Goal: Transaction & Acquisition: Download file/media

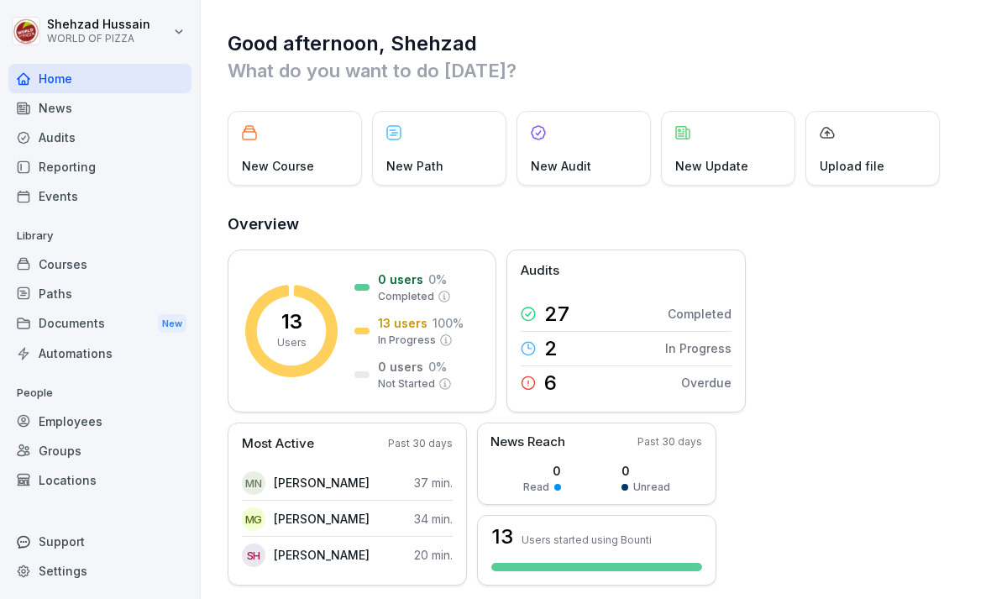
click at [107, 321] on div "Documents New" at bounding box center [99, 323] width 183 height 31
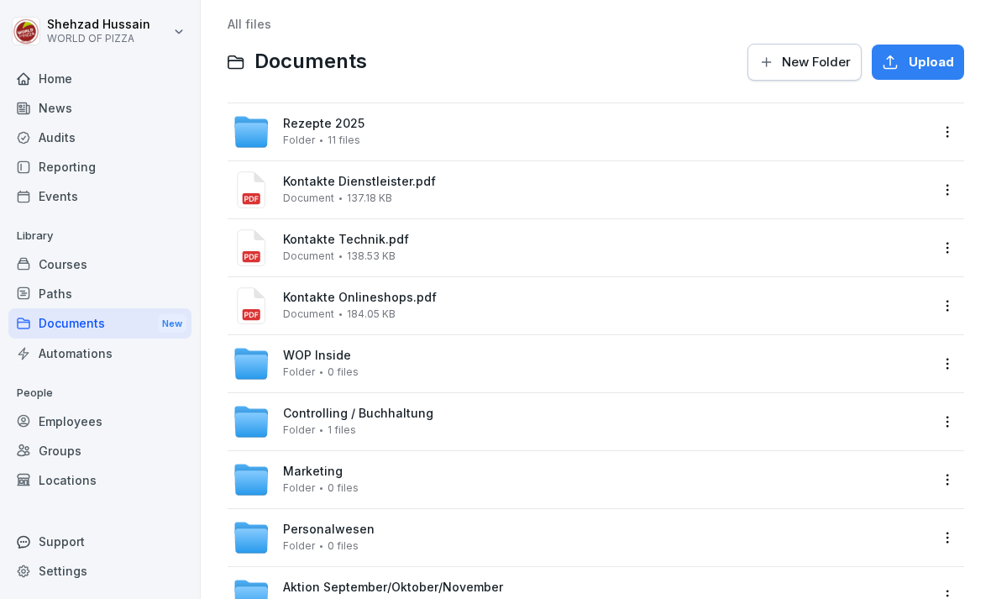
scroll to position [8, 0]
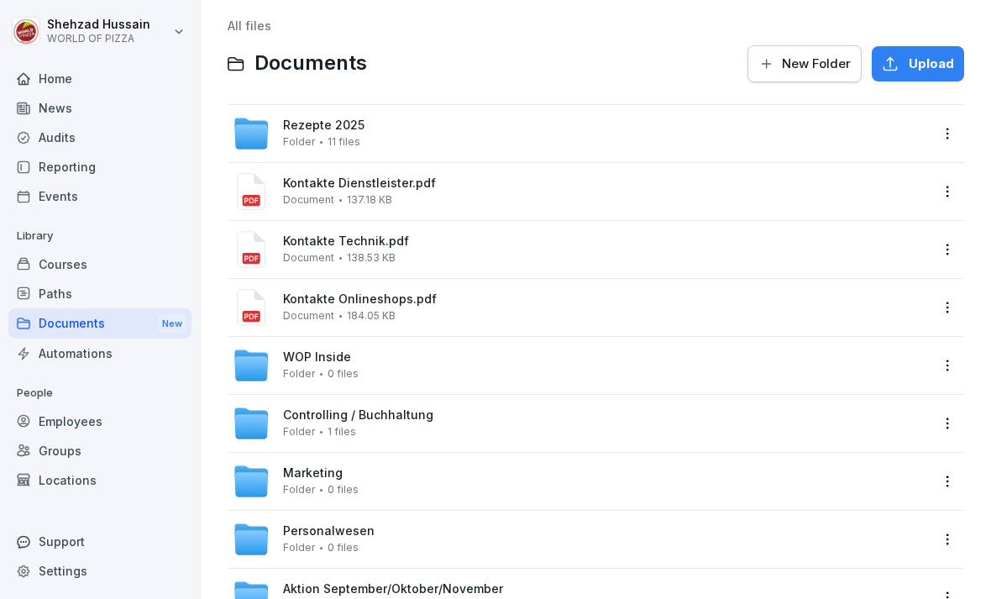
click at [447, 208] on div "Kontakte Dienstleister.pdf Document 137.18 KB" at bounding box center [581, 191] width 697 height 37
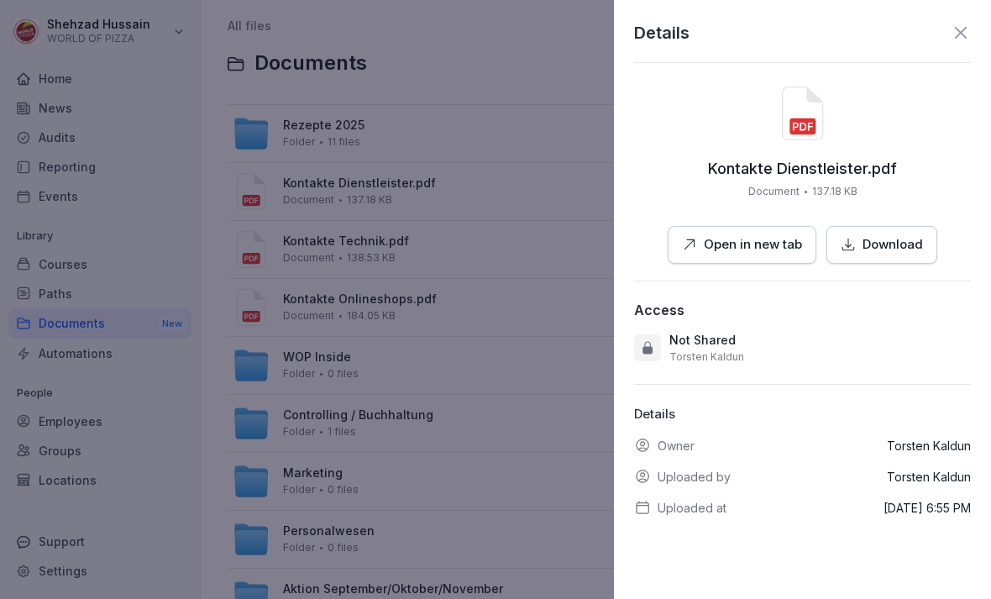
click at [450, 262] on div at bounding box center [495, 299] width 991 height 599
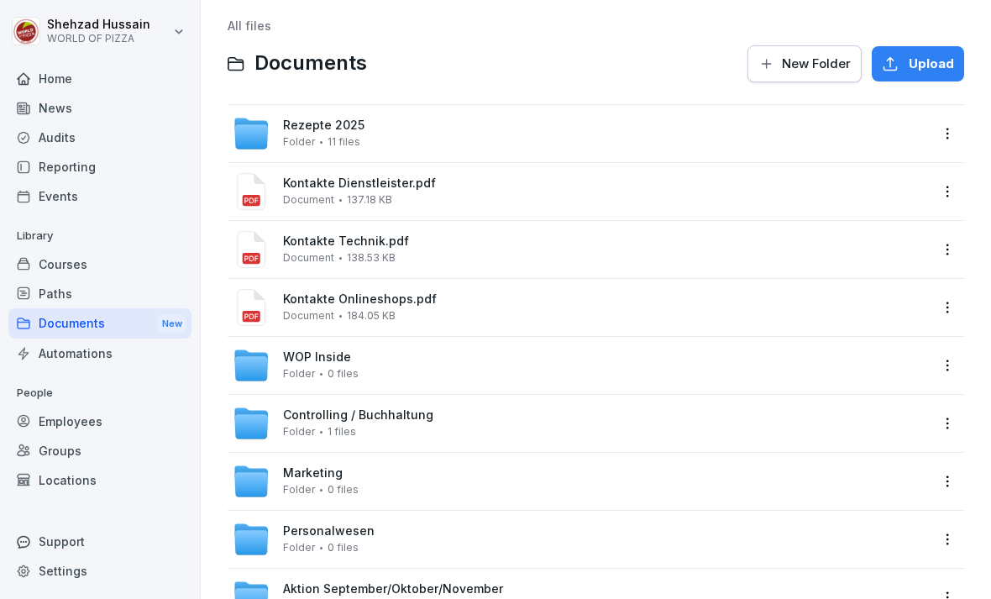
click at [381, 130] on div "Rezepte 2025 Folder 11 files" at bounding box center [581, 133] width 697 height 37
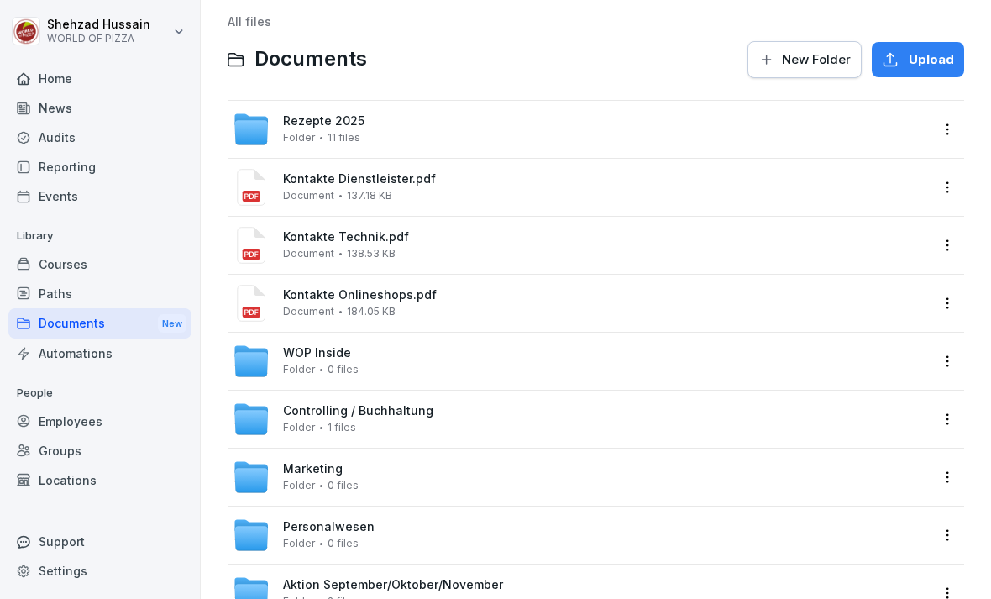
scroll to position [8, 0]
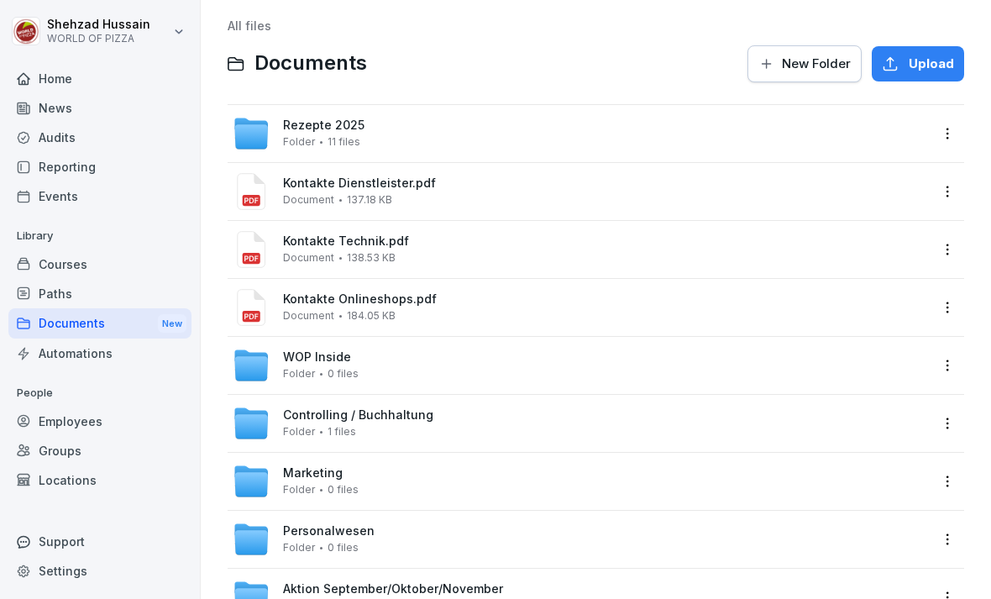
click at [416, 544] on div "Personalwesen Folder 0 files" at bounding box center [581, 539] width 697 height 37
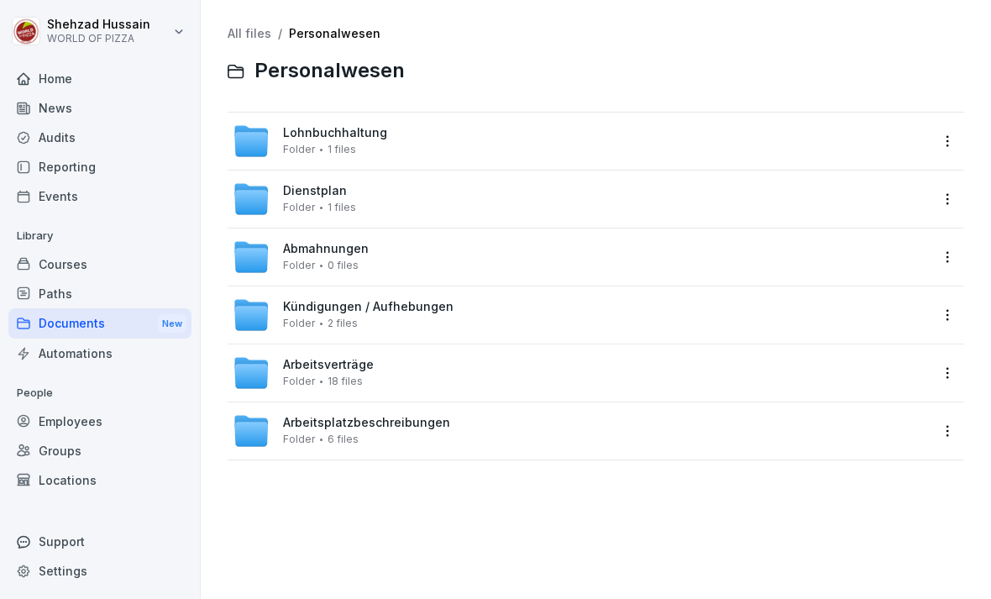
click at [395, 202] on div "Dienstplan Folder 1 files" at bounding box center [581, 199] width 697 height 37
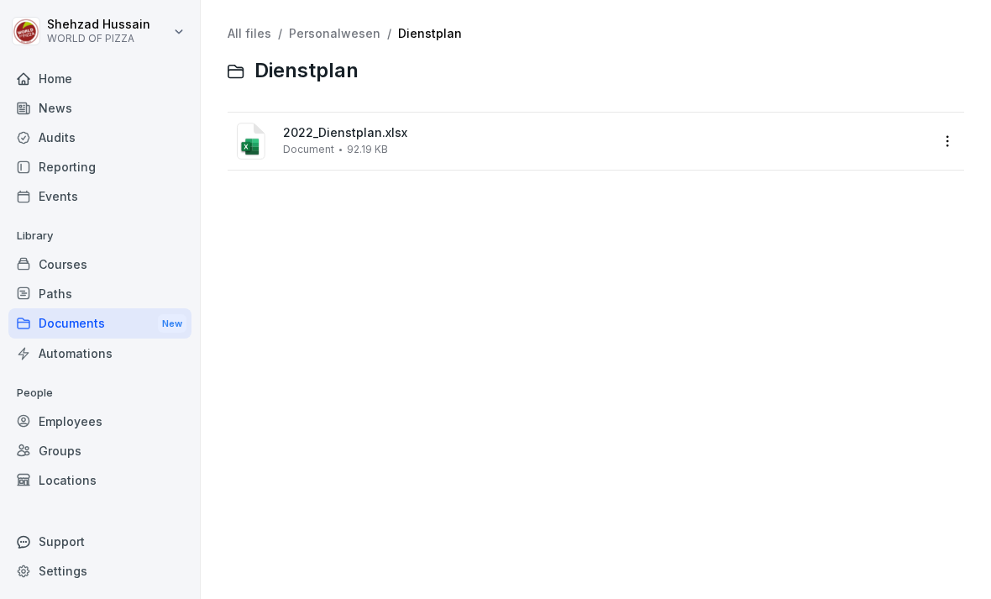
click at [445, 153] on div "2022_Dienstplan.xlsx Document 92.19 KB" at bounding box center [606, 140] width 646 height 29
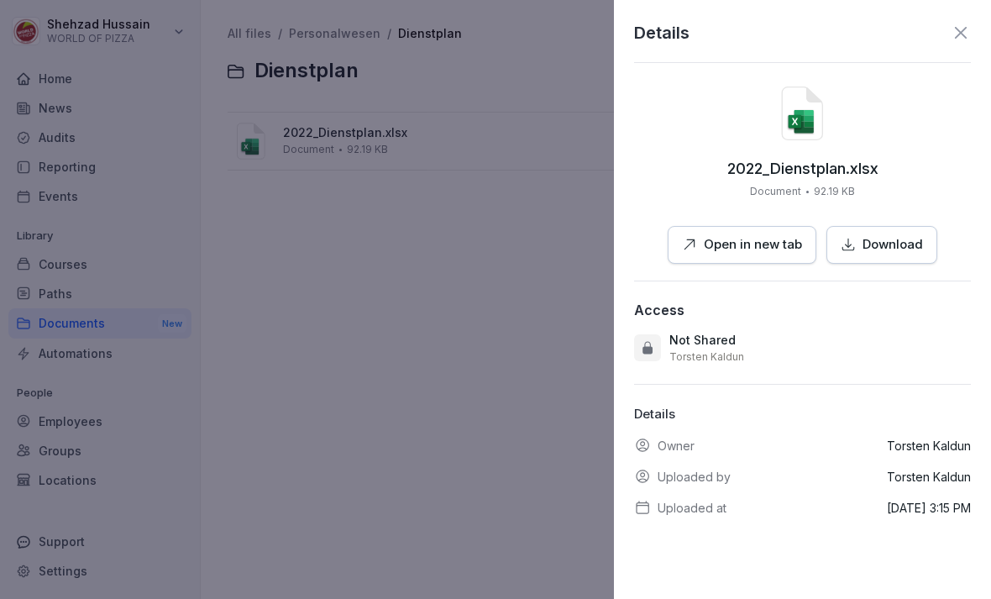
click at [884, 248] on p "Download" at bounding box center [893, 244] width 60 height 19
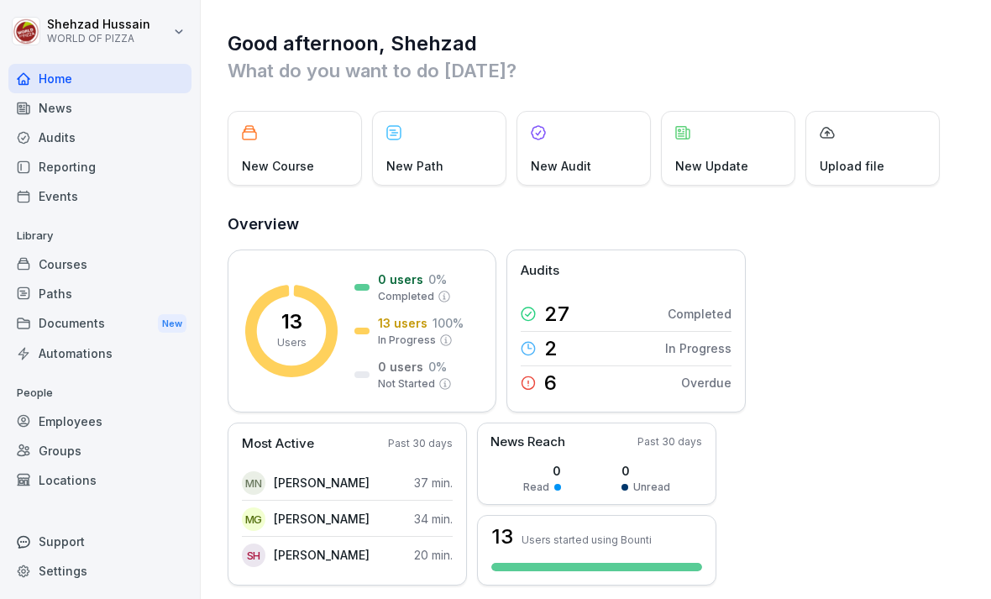
click at [113, 323] on div "Documents New" at bounding box center [99, 323] width 183 height 31
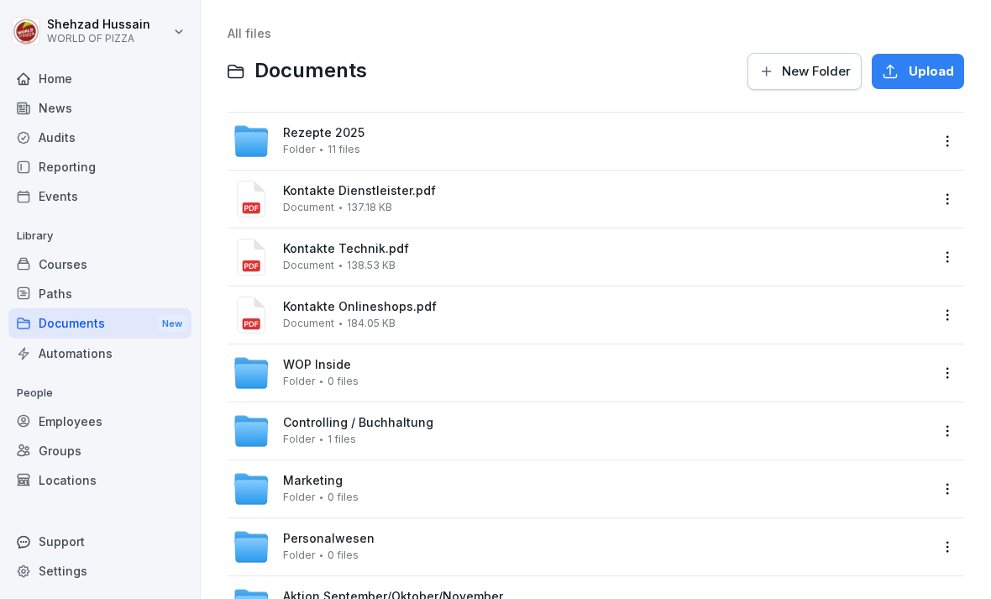
click at [373, 549] on div "Personalwesen Folder 0 files" at bounding box center [581, 547] width 697 height 37
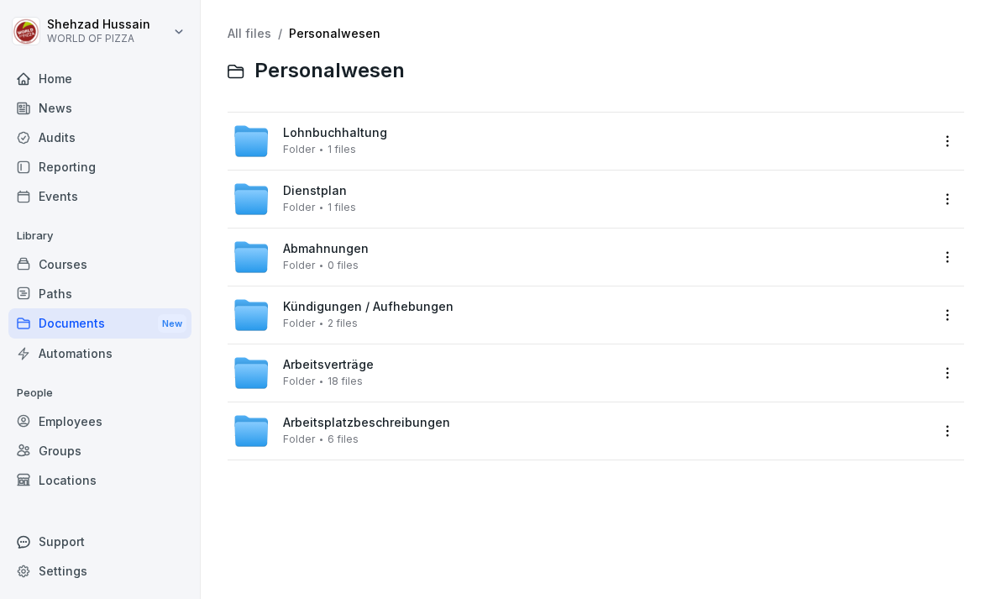
click at [438, 210] on div "Dienstplan Folder 1 files" at bounding box center [581, 199] width 697 height 37
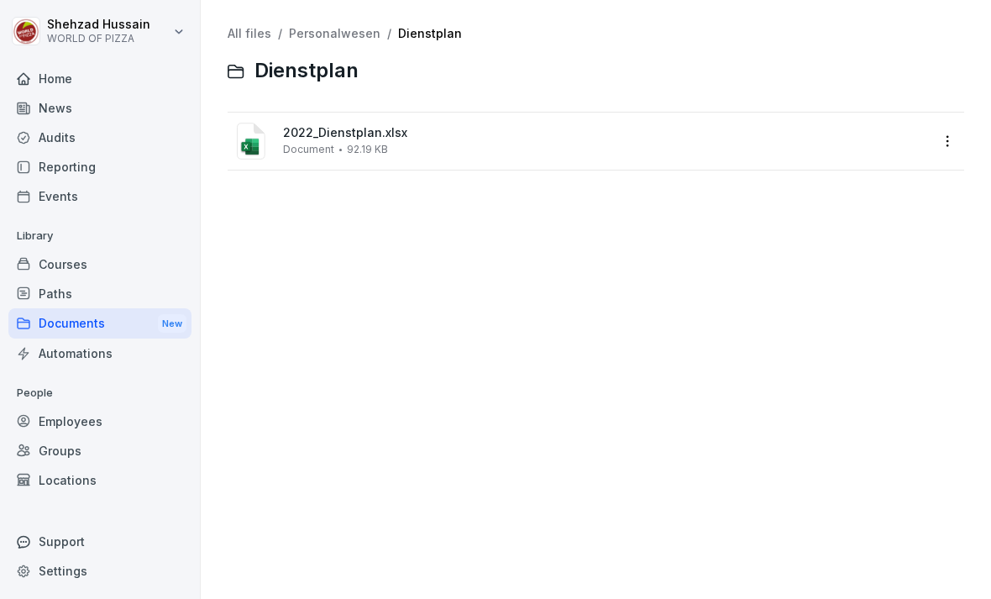
click at [727, 154] on div "2022_Dienstplan.xlsx Document 92.19 KB" at bounding box center [606, 140] width 646 height 29
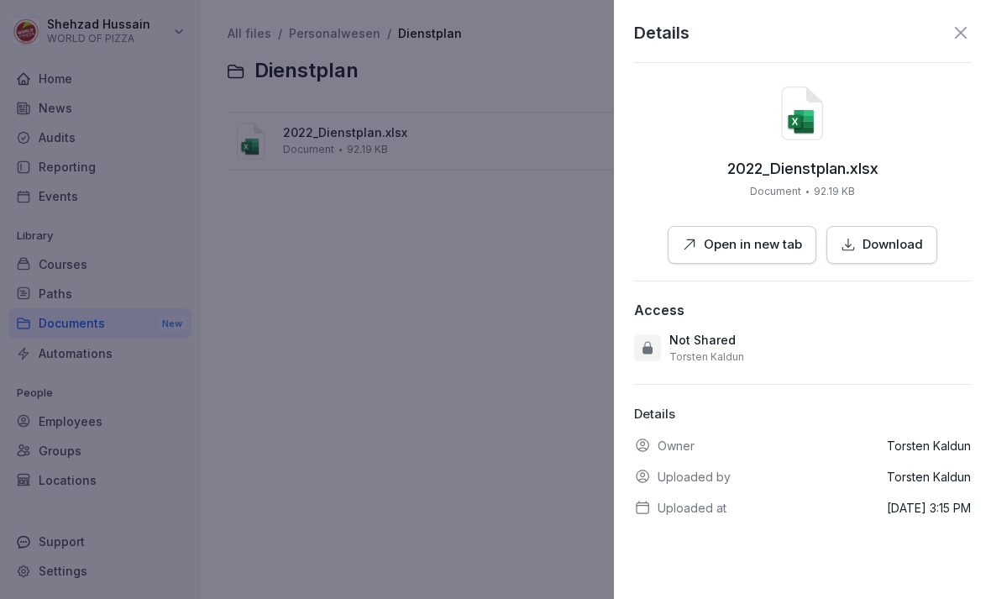
click at [891, 238] on p "Download" at bounding box center [893, 244] width 60 height 19
